Goal: Entertainment & Leisure: Consume media (video, audio)

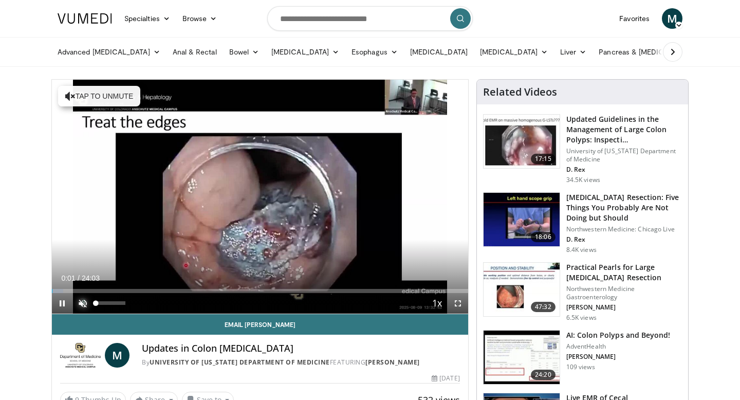
click at [86, 303] on span "Video Player" at bounding box center [82, 303] width 21 height 21
click at [457, 303] on span "Video Player" at bounding box center [458, 303] width 21 height 21
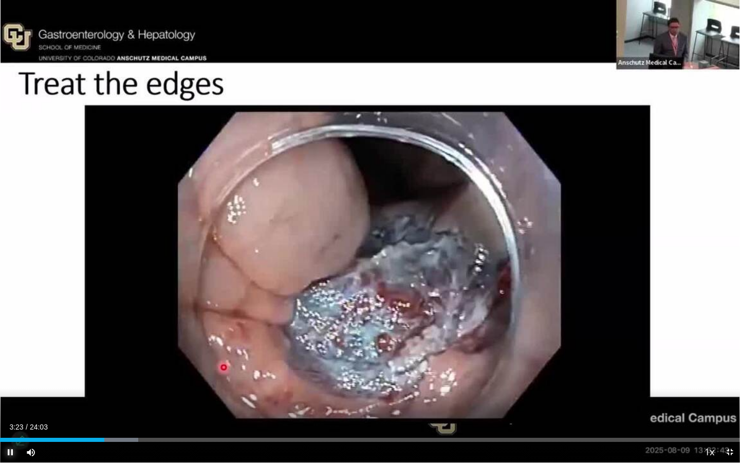
click at [11, 399] on span "Video Player" at bounding box center [10, 451] width 21 height 21
click at [101, 399] on div "Progress Bar" at bounding box center [101, 439] width 1 height 4
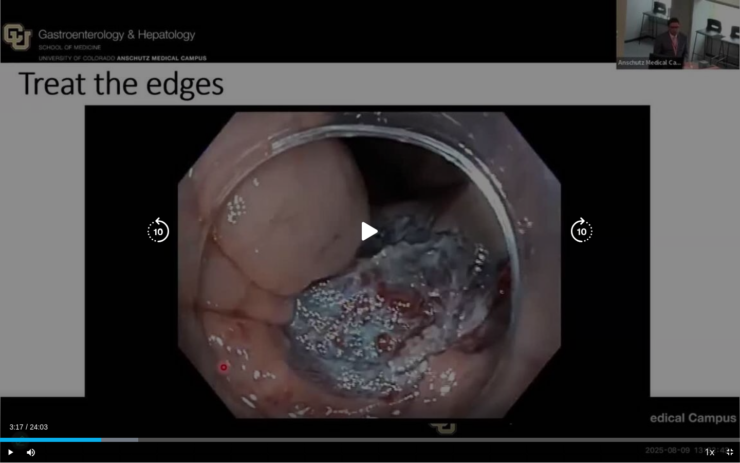
click at [168, 232] on icon "Video Player" at bounding box center [158, 231] width 29 height 29
click at [374, 233] on icon "Video Player" at bounding box center [370, 231] width 29 height 29
click at [158, 233] on icon "Video Player" at bounding box center [158, 231] width 29 height 29
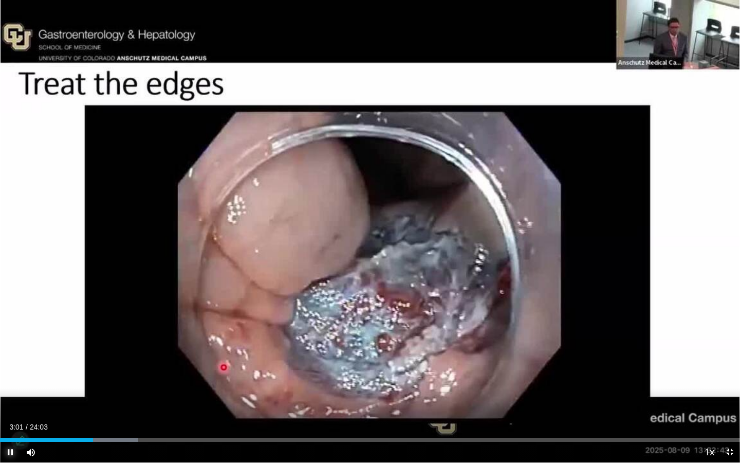
click at [15, 399] on span "Video Player" at bounding box center [10, 451] width 21 height 21
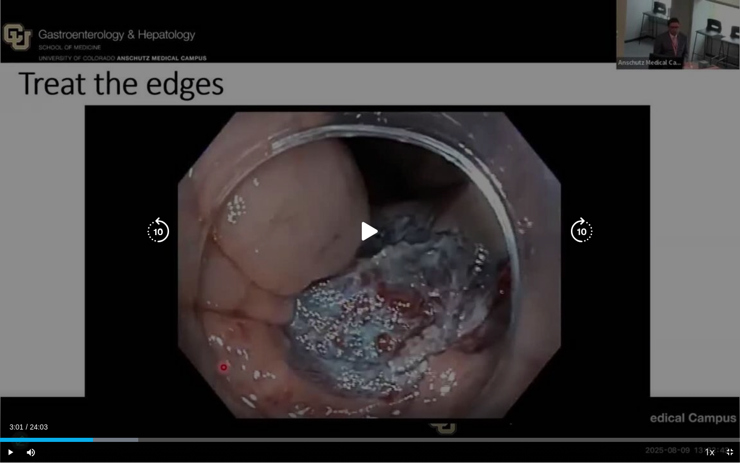
click at [376, 229] on icon "Video Player" at bounding box center [370, 231] width 29 height 29
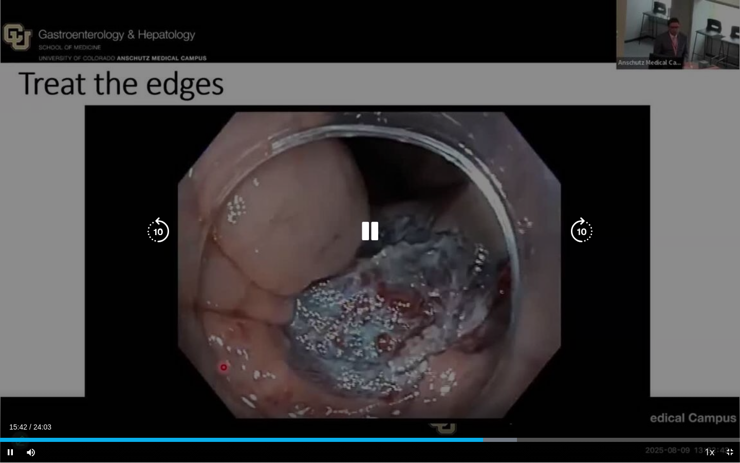
click at [377, 229] on icon "Video Player" at bounding box center [370, 231] width 29 height 29
click at [156, 232] on icon "Video Player" at bounding box center [158, 231] width 29 height 29
click at [373, 236] on icon "Video Player" at bounding box center [370, 231] width 29 height 29
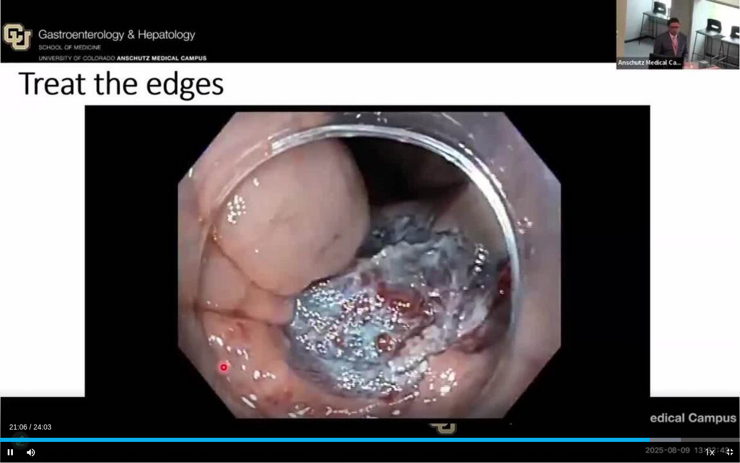
click at [373, 236] on div "10 seconds Tap to unmute" at bounding box center [370, 231] width 740 height 462
click at [157, 364] on div "10 seconds Tap to unmute" at bounding box center [370, 231] width 740 height 462
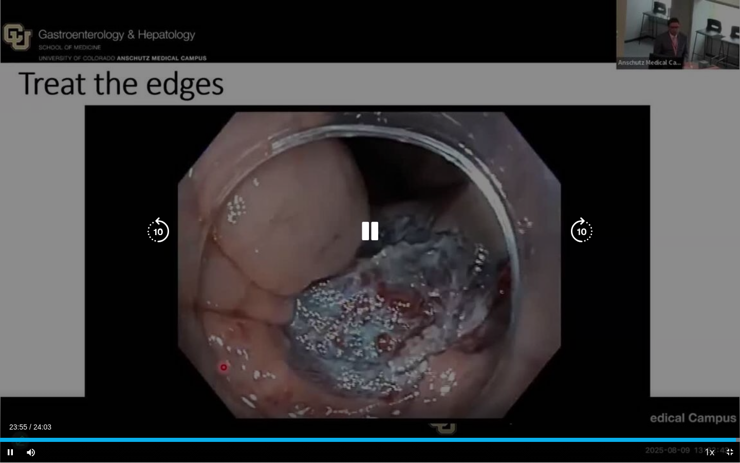
click at [375, 233] on icon "Video Player" at bounding box center [370, 231] width 29 height 29
